Goal: Information Seeking & Learning: Learn about a topic

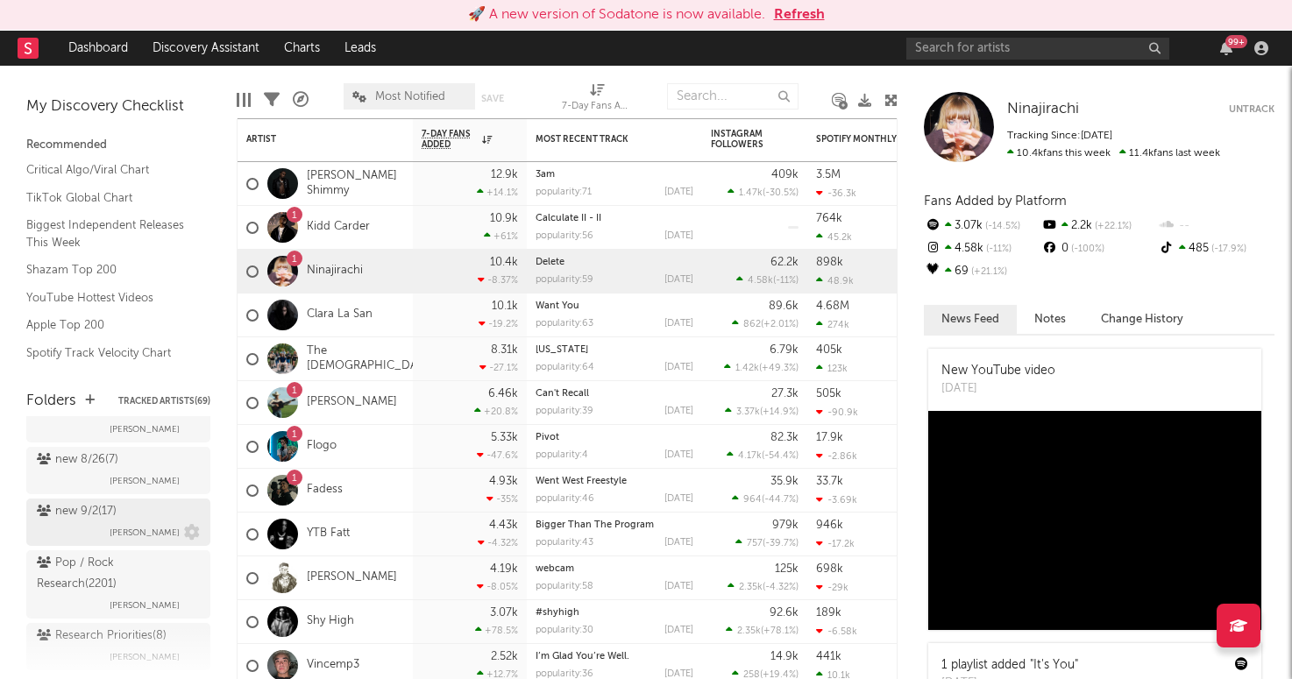
scroll to position [260, 0]
click at [134, 504] on div "new 9/2 ( 17 ) Brendan Condron" at bounding box center [118, 517] width 163 height 42
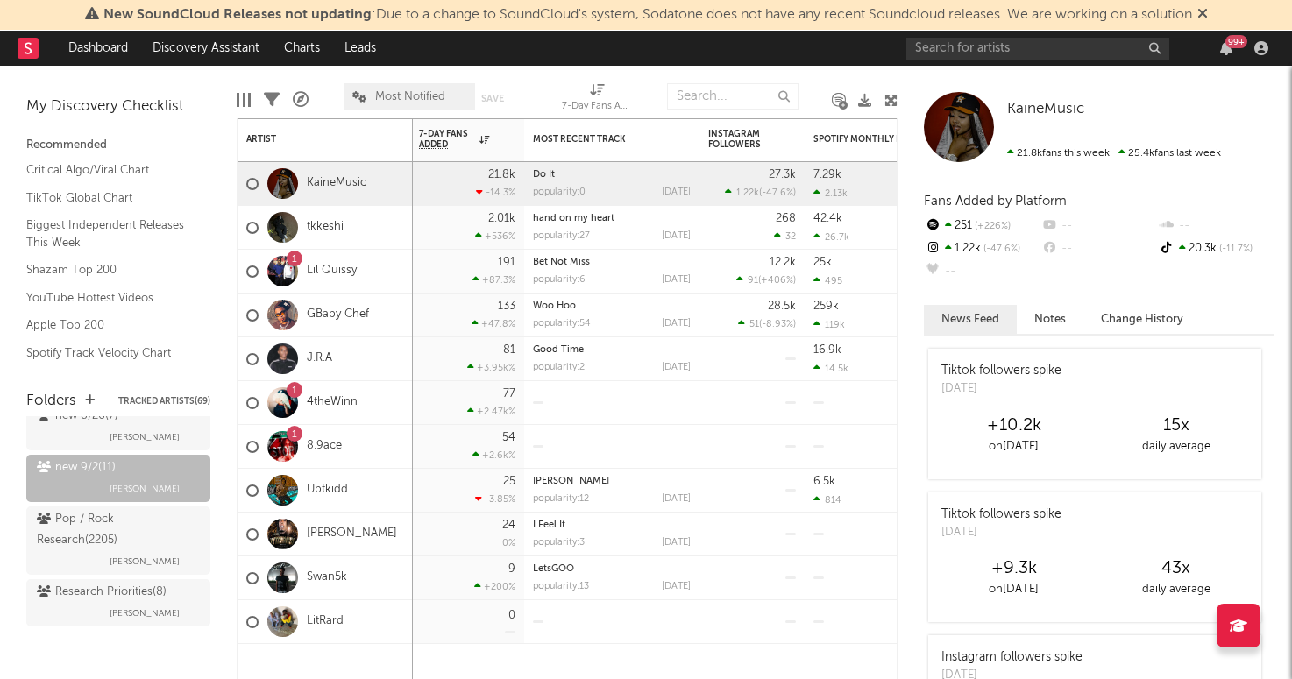
scroll to position [297, 0]
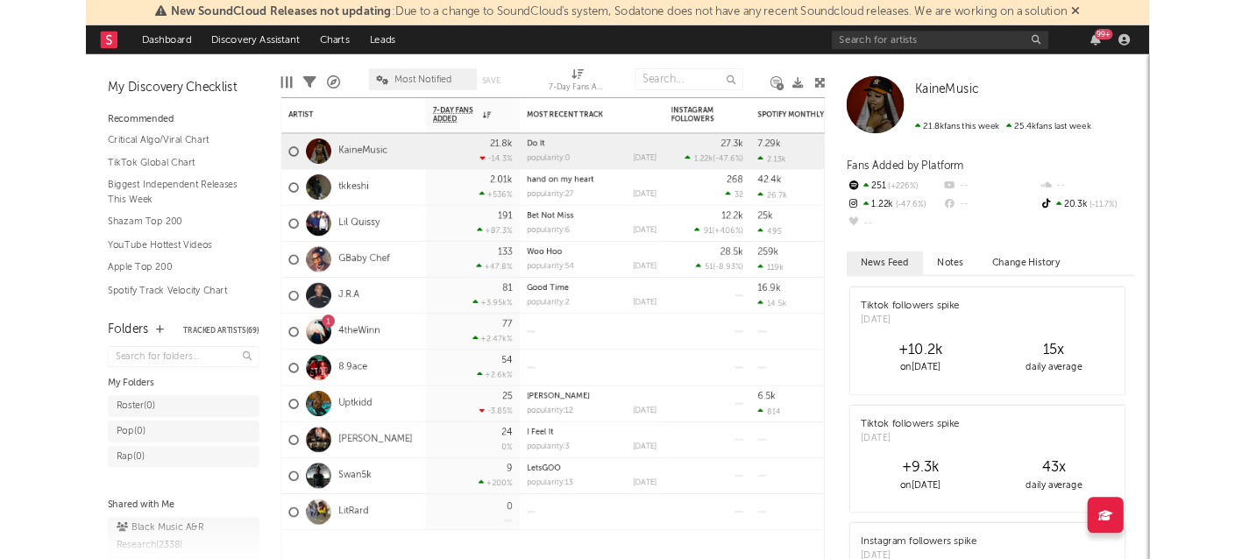
scroll to position [298, 0]
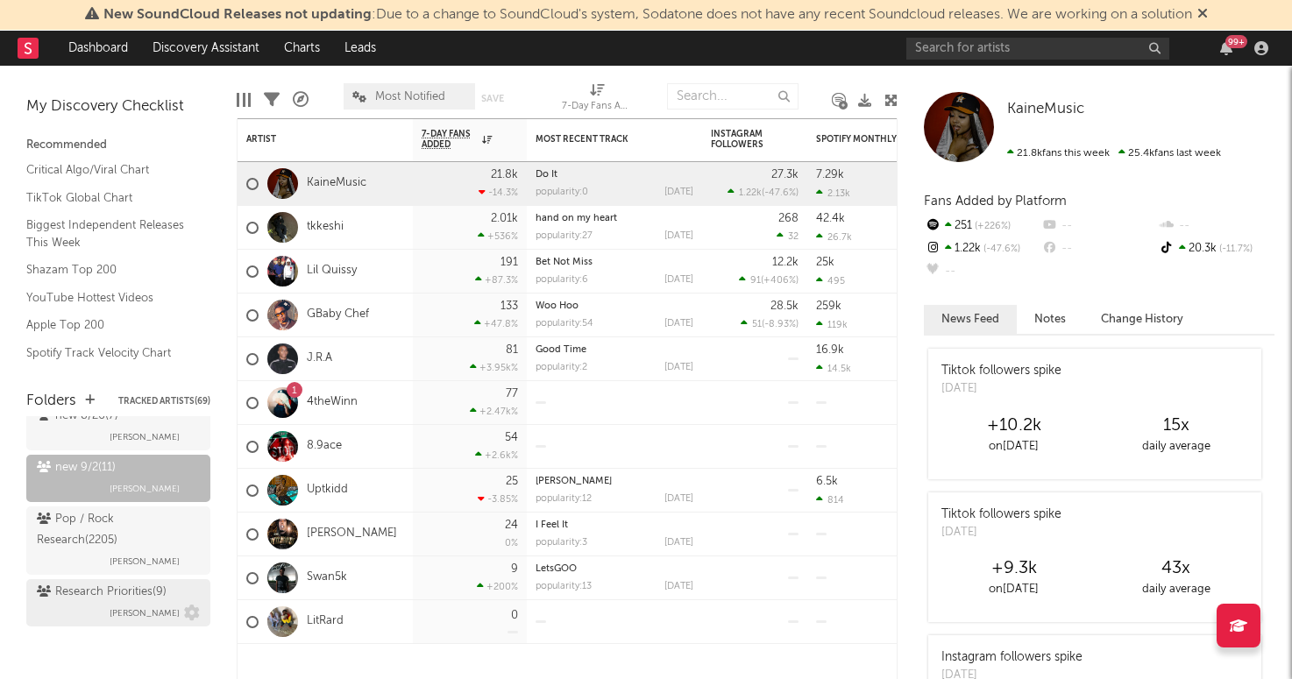
click at [89, 602] on div "Research Priorities ( 9 )" at bounding box center [102, 592] width 130 height 21
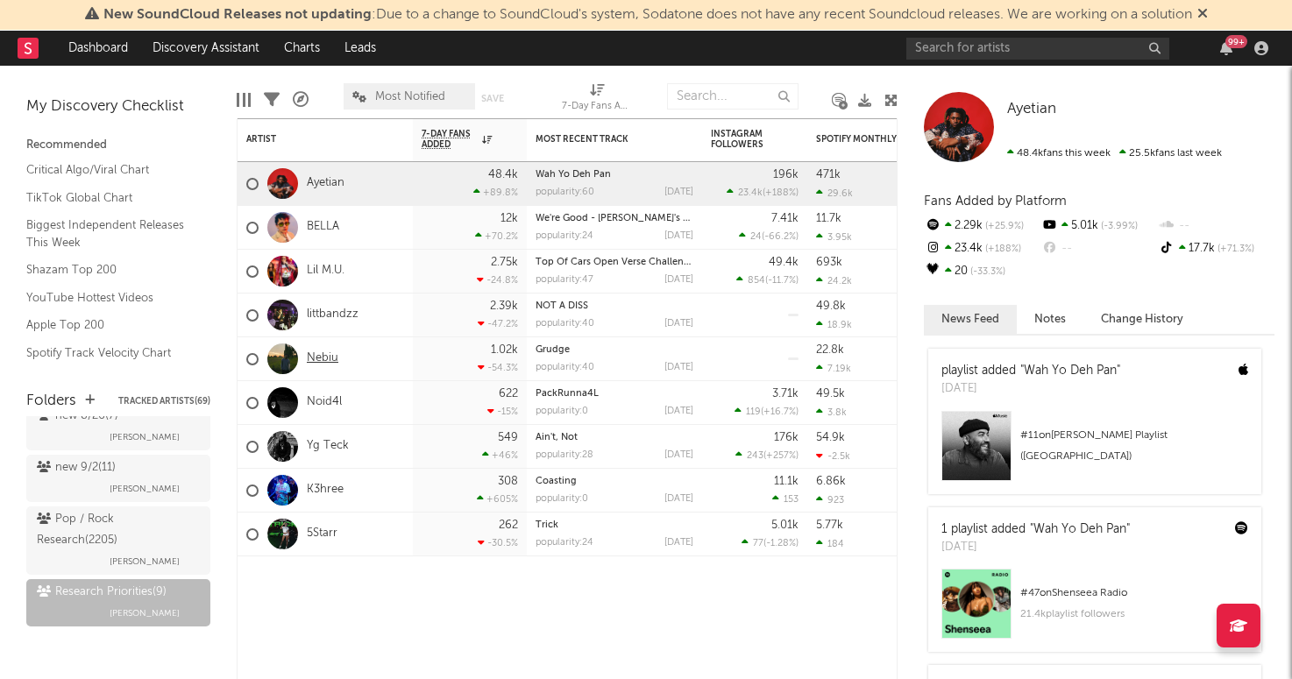
click at [329, 358] on link "Nebiu" at bounding box center [323, 359] width 32 height 15
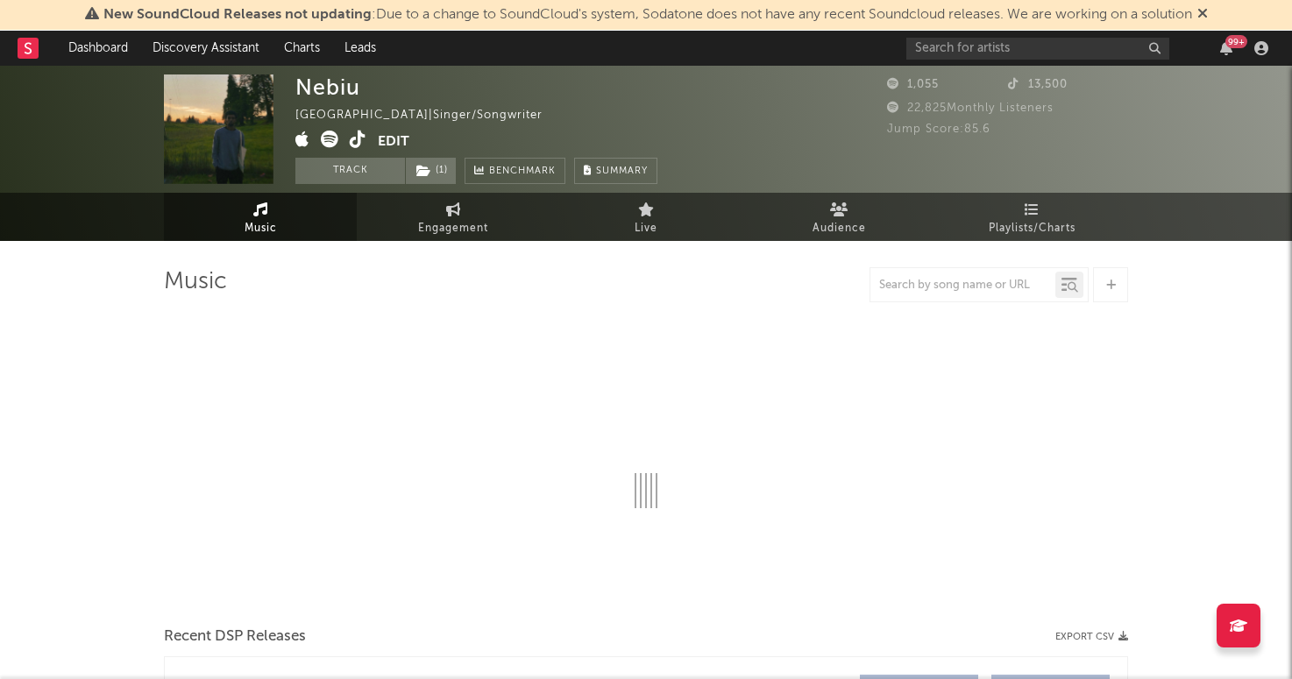
select select "1w"
